Goal: Transaction & Acquisition: Purchase product/service

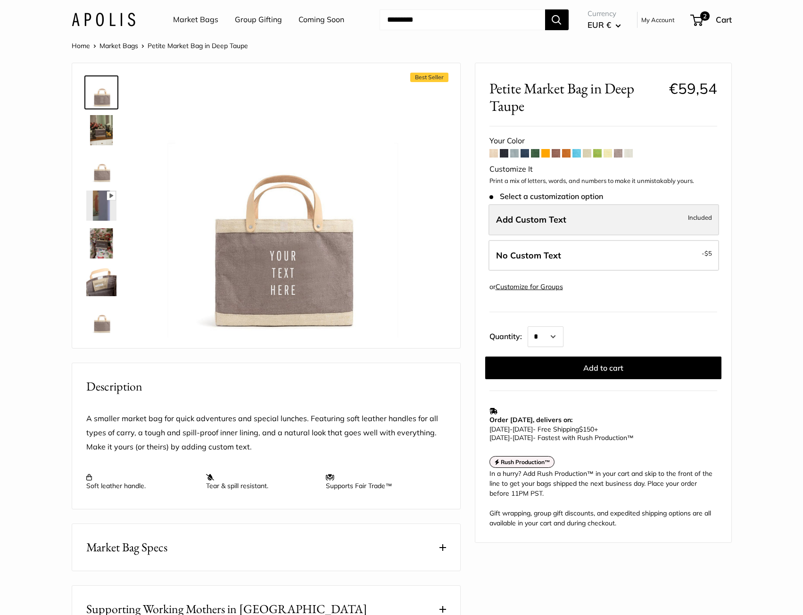
click at [592, 220] on label "Add Custom Text Included" at bounding box center [604, 219] width 231 height 31
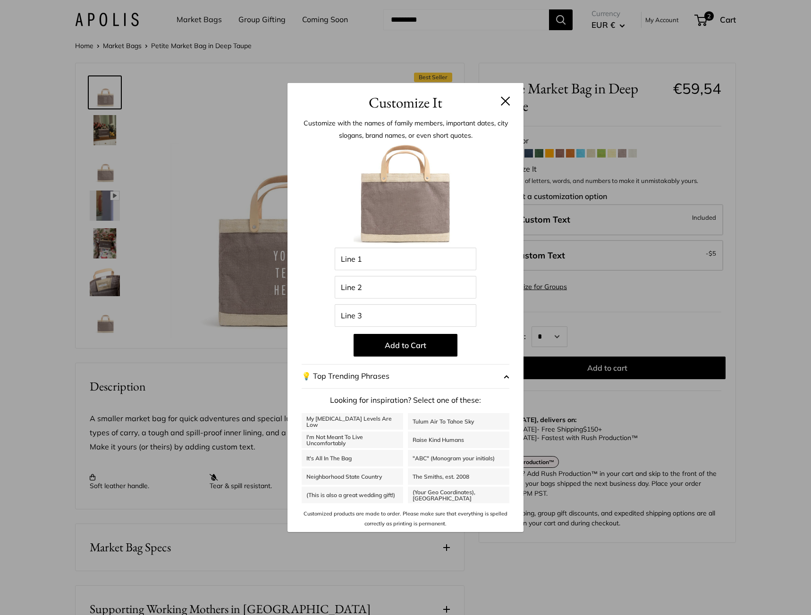
click at [502, 105] on button at bounding box center [505, 100] width 9 height 9
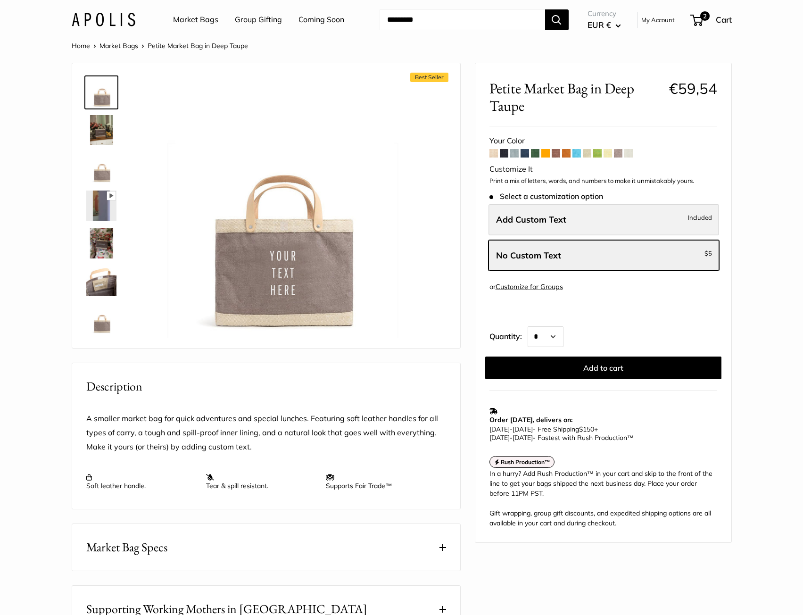
click at [541, 219] on span "Add Custom Text" at bounding box center [531, 219] width 70 height 11
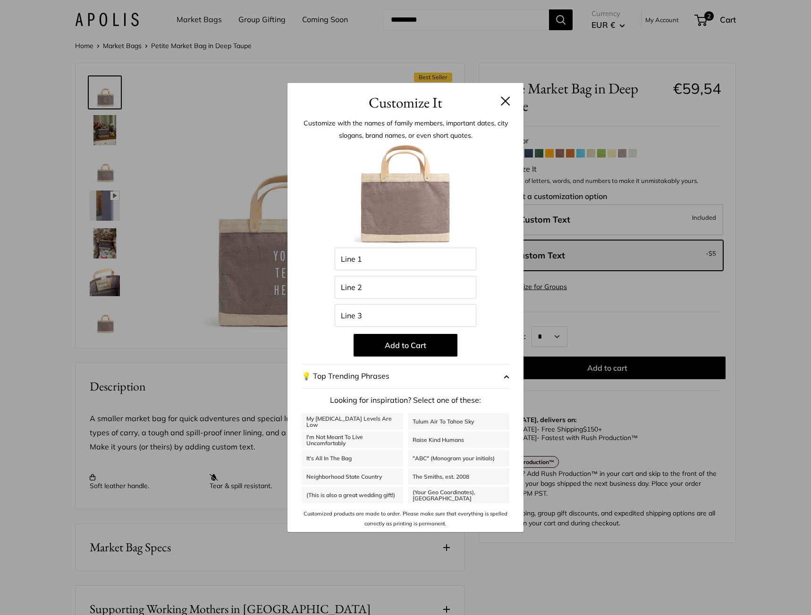
click at [164, 332] on div "Customize It Customize with the names of family members, important dates, city …" at bounding box center [405, 307] width 811 height 615
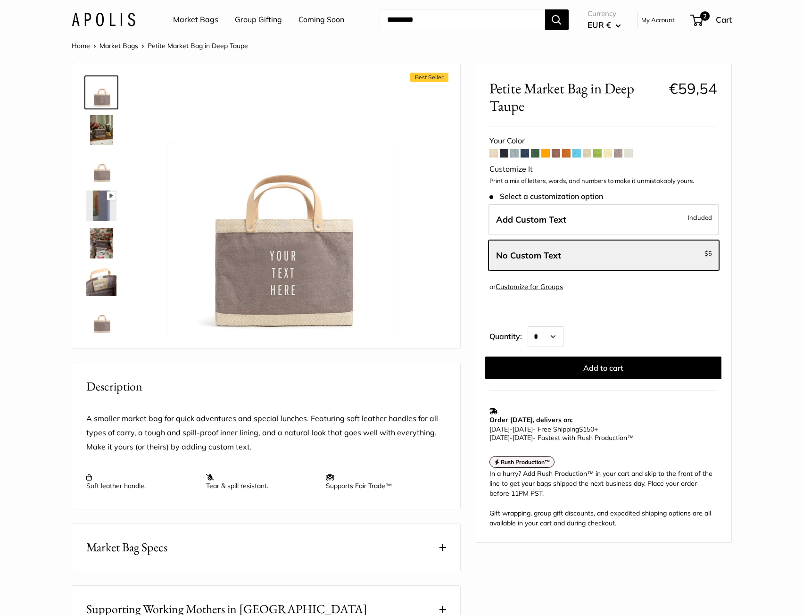
click at [106, 276] on img at bounding box center [101, 281] width 30 height 30
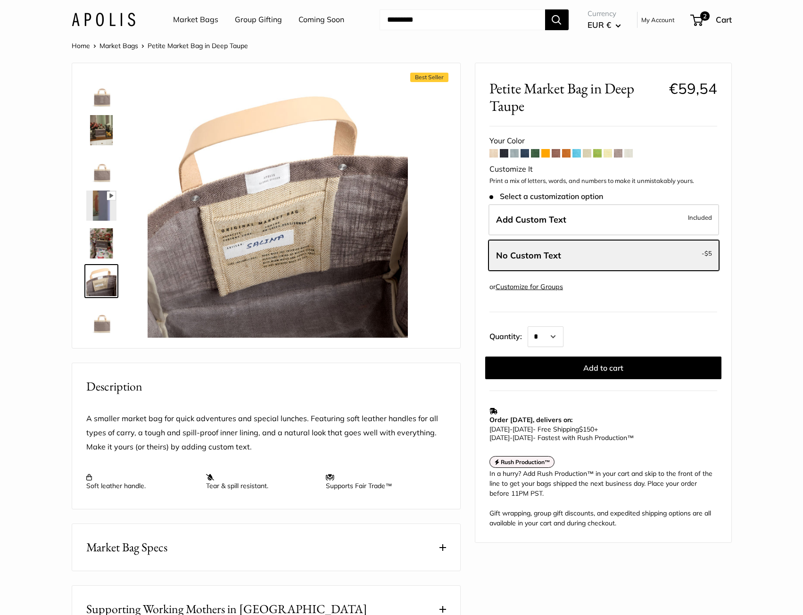
click at [94, 328] on img at bounding box center [101, 319] width 30 height 30
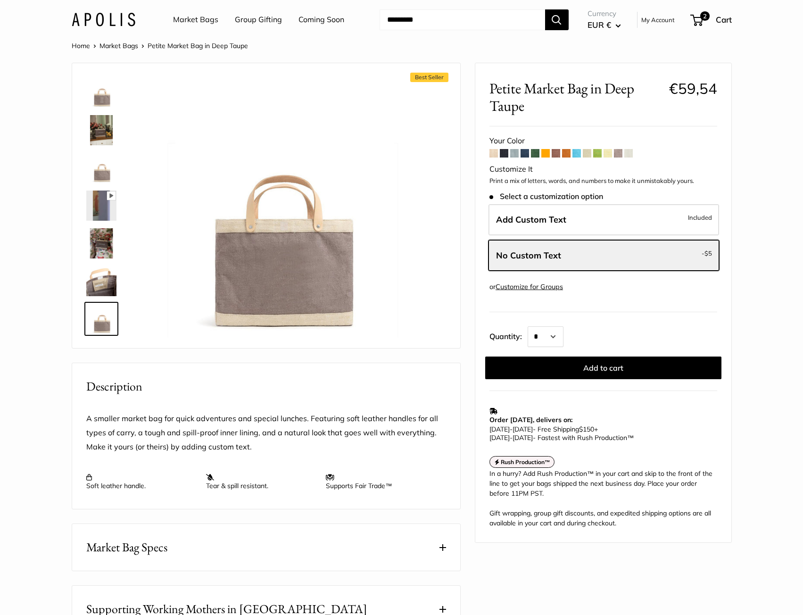
click at [93, 251] on img at bounding box center [101, 243] width 30 height 30
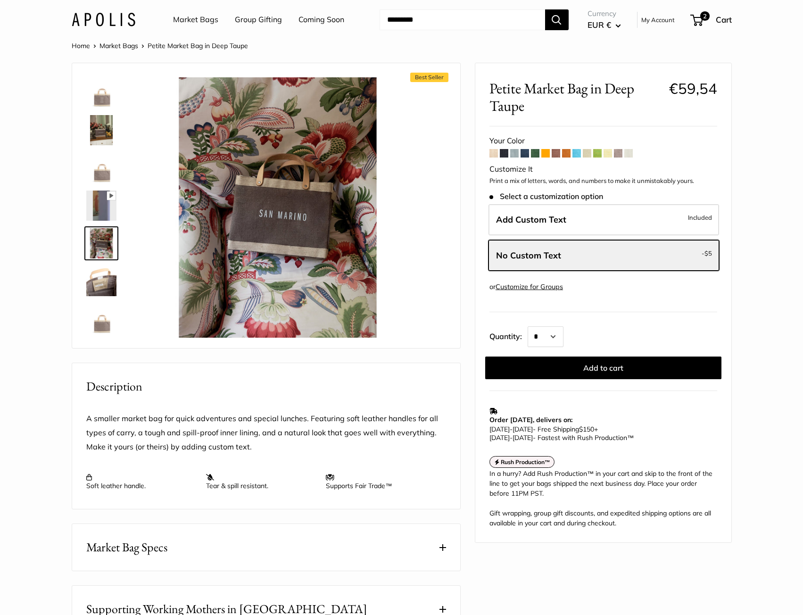
click at [101, 155] on img at bounding box center [101, 168] width 30 height 30
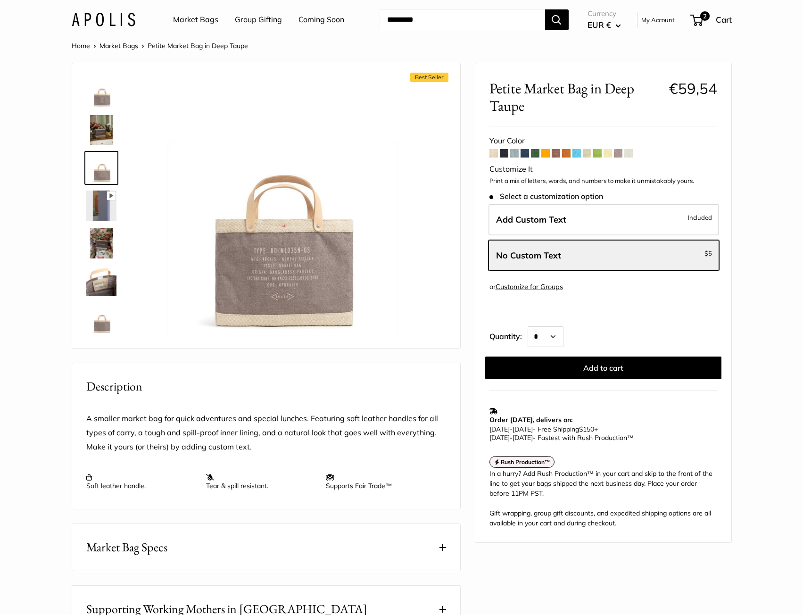
click at [106, 93] on img at bounding box center [101, 92] width 30 height 30
click at [107, 121] on img at bounding box center [101, 130] width 30 height 30
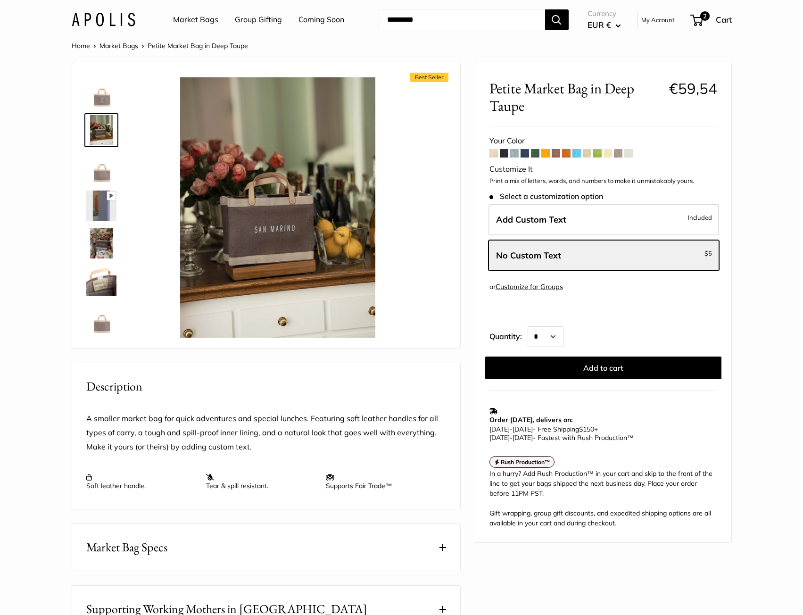
drag, startPoint x: 95, startPoint y: 92, endPoint x: 107, endPoint y: 101, distance: 14.9
click at [95, 92] on img at bounding box center [101, 92] width 30 height 30
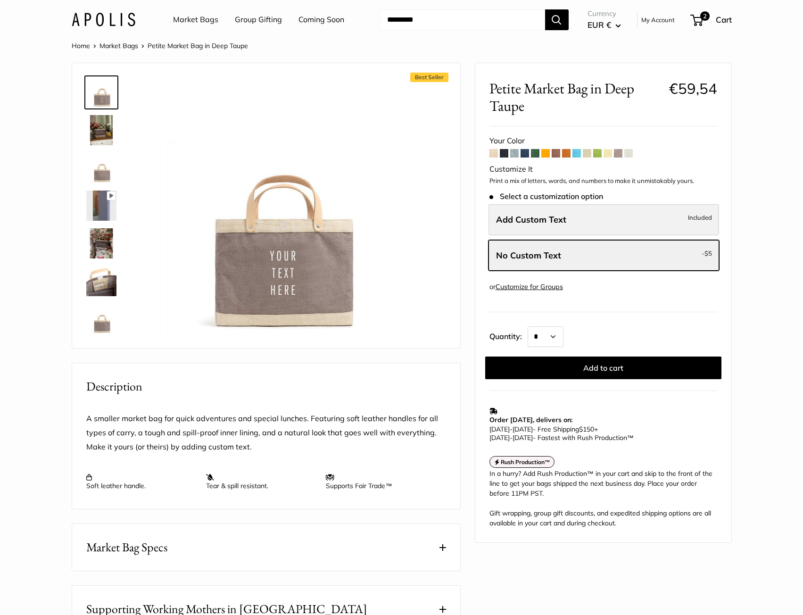
click at [593, 223] on label "Add Custom Text Included" at bounding box center [604, 219] width 231 height 31
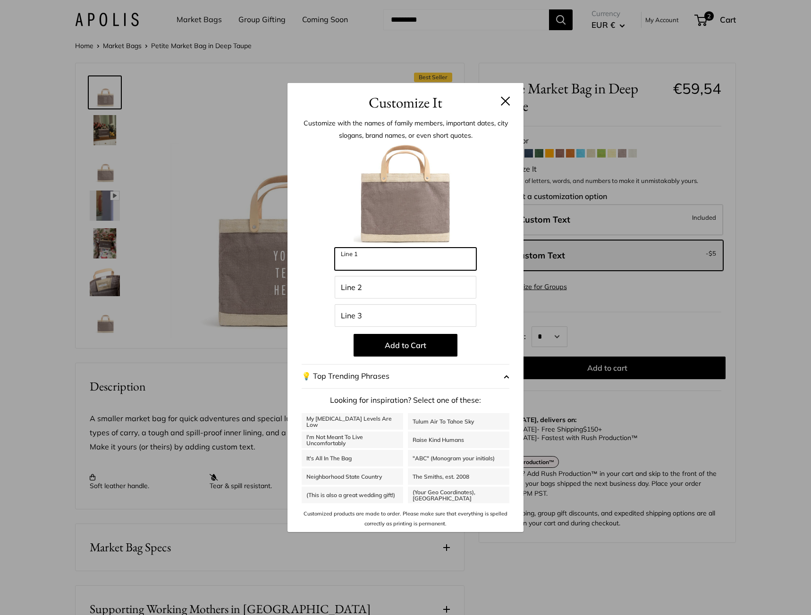
click at [419, 269] on input "Line 1" at bounding box center [406, 259] width 142 height 23
type input "***"
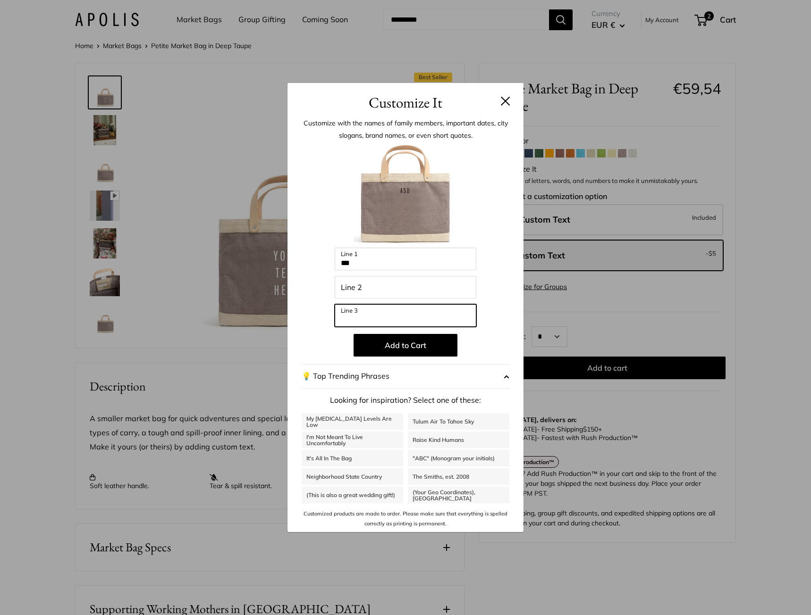
click at [452, 318] on input "Line 3" at bounding box center [406, 315] width 142 height 23
click at [507, 323] on div "Enter 48 letters *** Line 1 Line 2 Line 3 Add to Cart 💡 Top Trending Phrases Lo…" at bounding box center [405, 336] width 208 height 385
drag, startPoint x: 437, startPoint y: 335, endPoint x: 429, endPoint y: 347, distance: 14.0
click at [436, 335] on button "Add to Cart" at bounding box center [405, 345] width 104 height 23
